Goal: Transaction & Acquisition: Purchase product/service

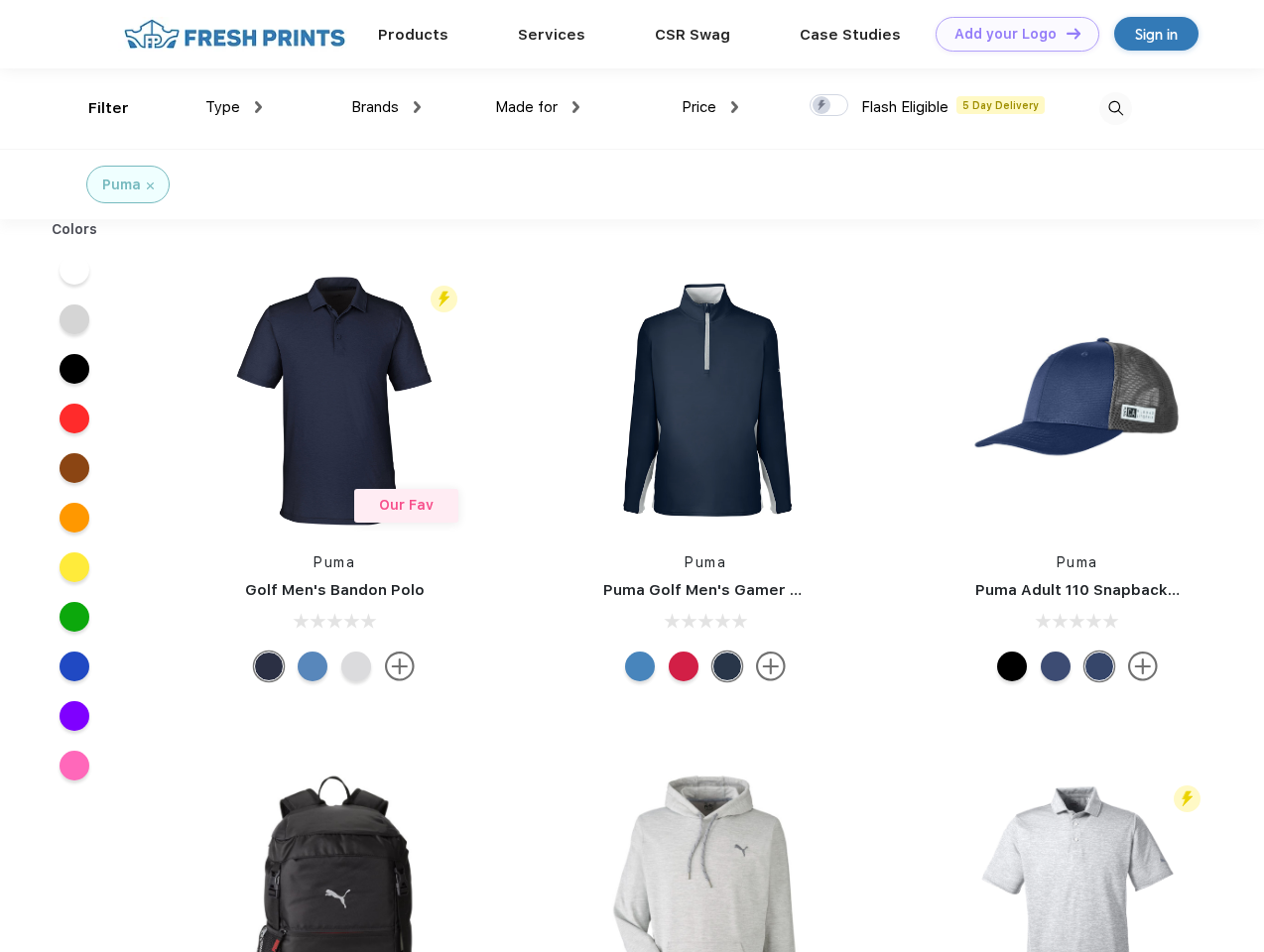
scroll to position [1, 0]
click at [1010, 34] on link "Add your Logo Design Tool" at bounding box center [1017, 34] width 164 height 35
click at [0, 0] on div "Design Tool" at bounding box center [0, 0] width 0 height 0
click at [1064, 33] on link "Add your Logo Design Tool" at bounding box center [1017, 34] width 164 height 35
click at [95, 108] on div "Filter" at bounding box center [108, 108] width 41 height 23
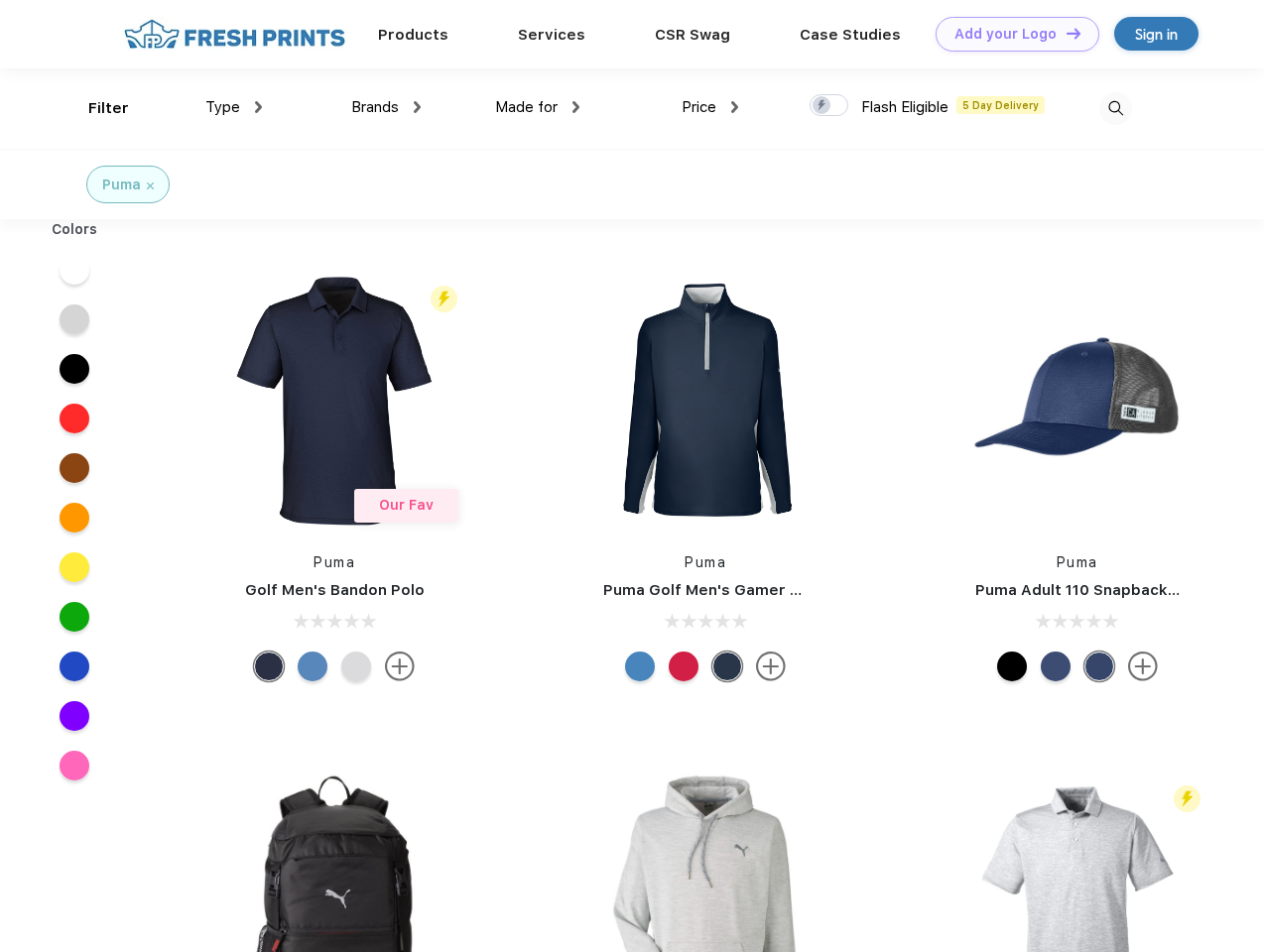
click at [234, 107] on span "Type" at bounding box center [222, 107] width 35 height 18
click at [386, 107] on span "Brands" at bounding box center [375, 107] width 48 height 18
click at [538, 107] on span "Made for" at bounding box center [526, 107] width 62 height 18
click at [710, 107] on span "Price" at bounding box center [698, 107] width 35 height 18
click at [829, 106] on div at bounding box center [828, 105] width 39 height 22
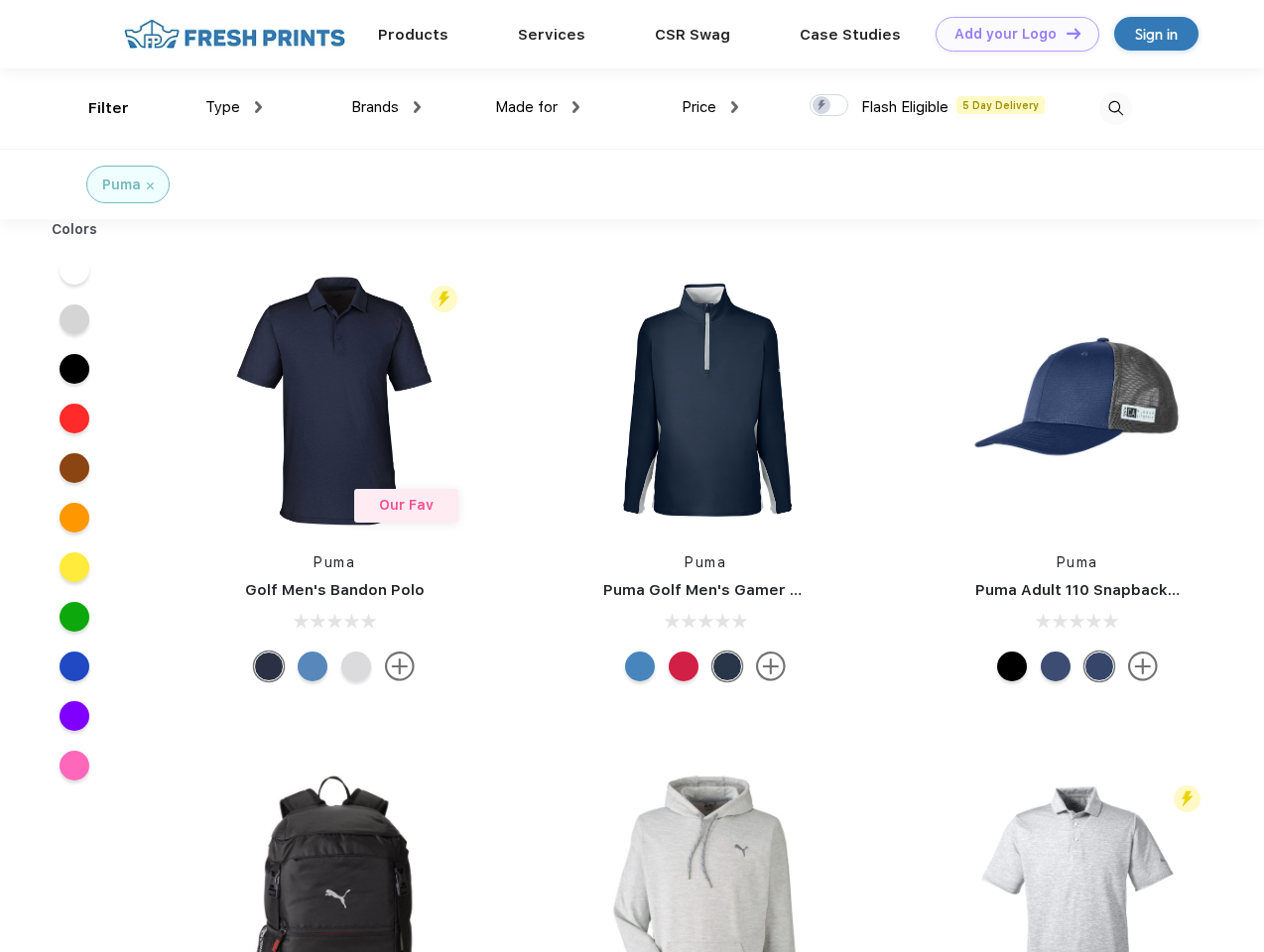
click at [822, 106] on input "checkbox" at bounding box center [815, 99] width 13 height 13
click at [1115, 108] on img at bounding box center [1115, 108] width 33 height 33
